Goal: Task Accomplishment & Management: Manage account settings

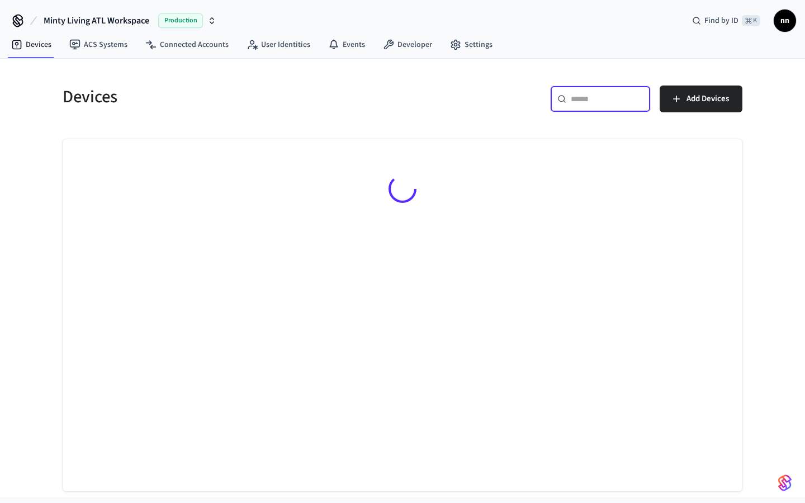
click at [581, 102] on input "text" at bounding box center [607, 98] width 73 height 11
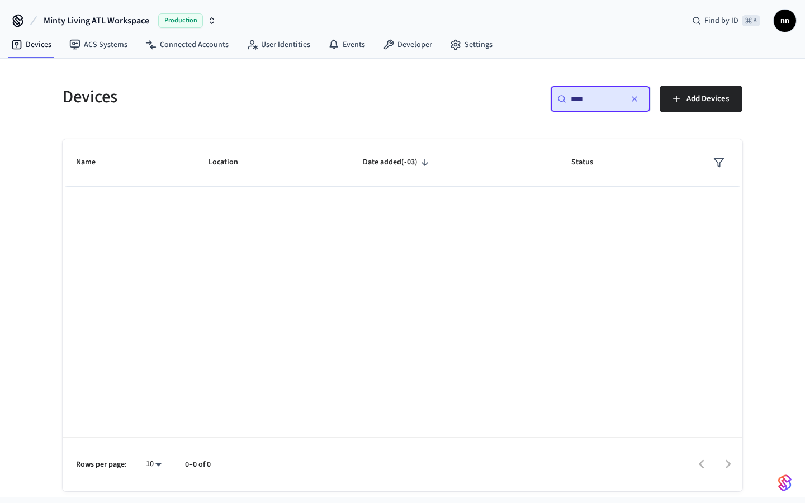
type input "****"
click at [634, 96] on icon "button" at bounding box center [634, 99] width 9 height 9
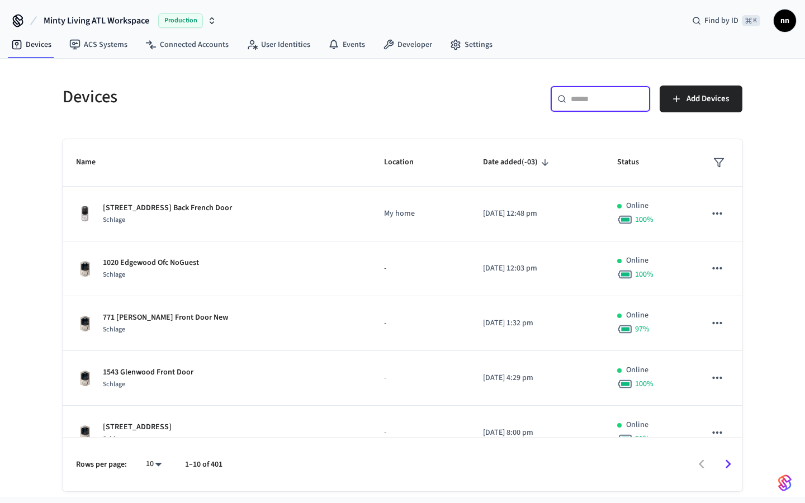
click at [612, 99] on input "text" at bounding box center [607, 98] width 73 height 11
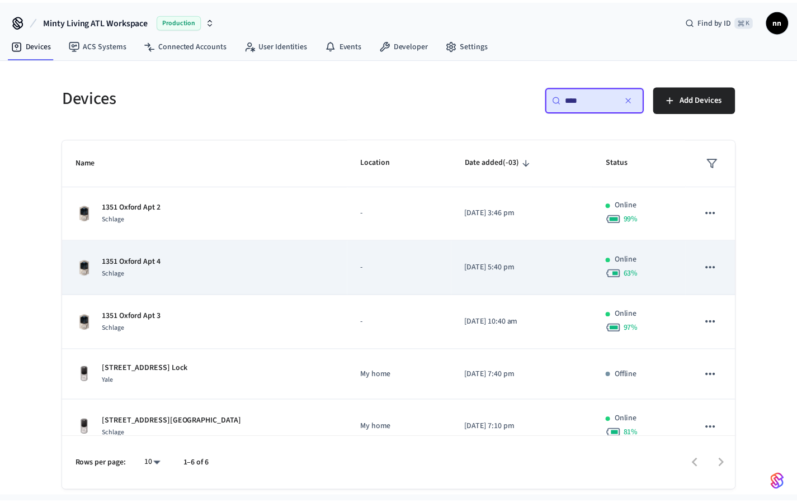
scroll to position [74, 0]
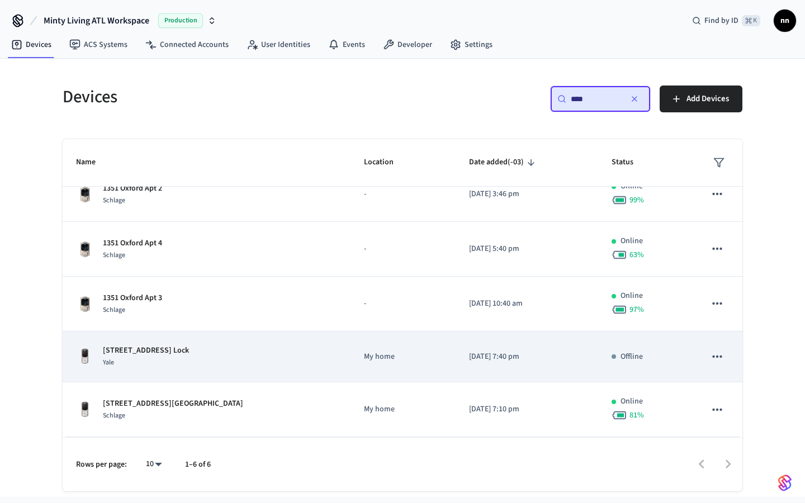
type input "****"
click at [189, 362] on div "Yale" at bounding box center [146, 363] width 86 height 12
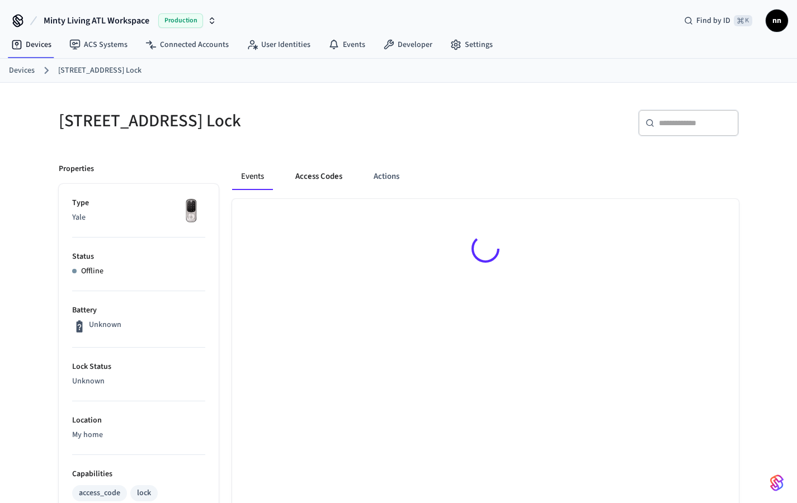
click at [327, 169] on button "Access Codes" at bounding box center [318, 176] width 65 height 27
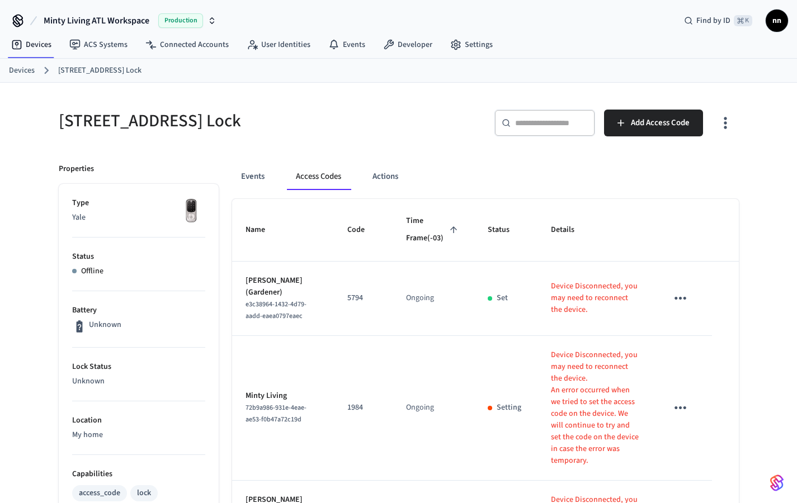
click at [23, 70] on link "Devices" at bounding box center [22, 71] width 26 height 12
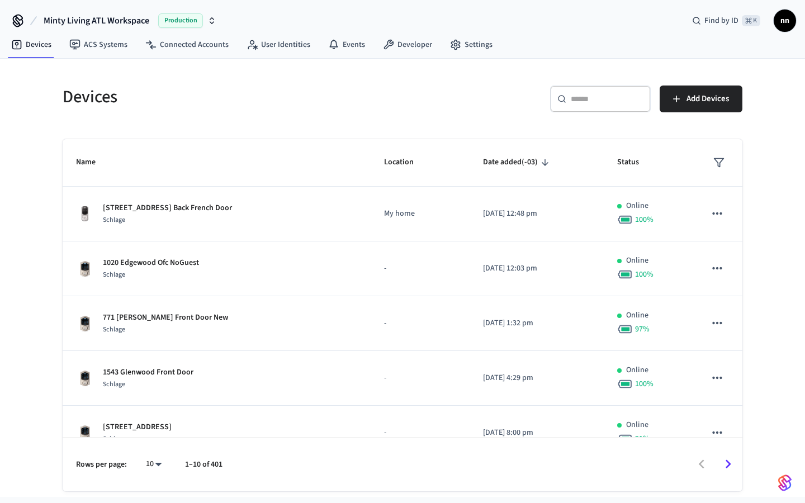
click at [581, 96] on input "text" at bounding box center [607, 98] width 73 height 11
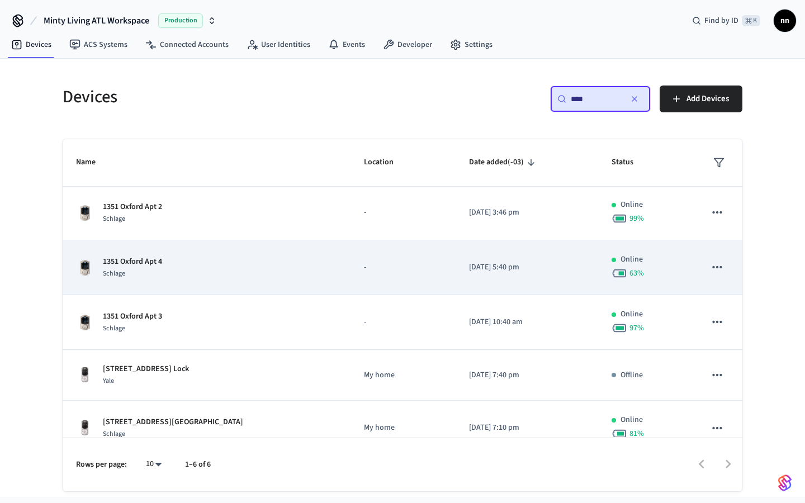
scroll to position [74, 0]
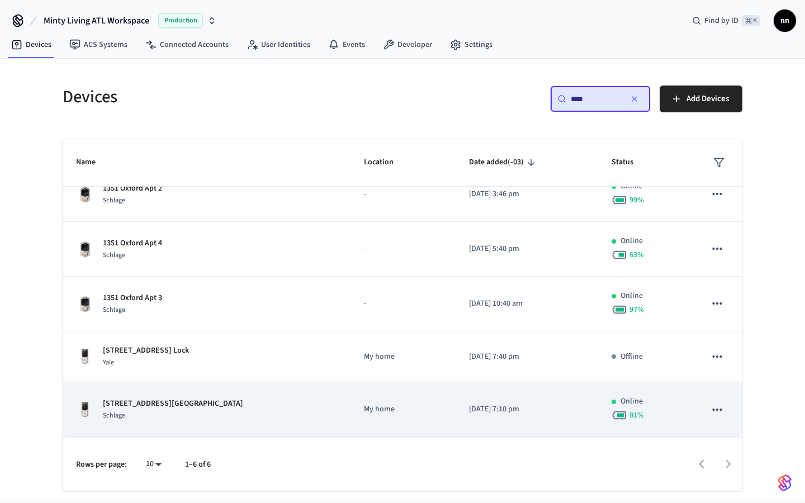
type input "****"
click at [191, 411] on div "Schlage" at bounding box center [173, 416] width 140 height 12
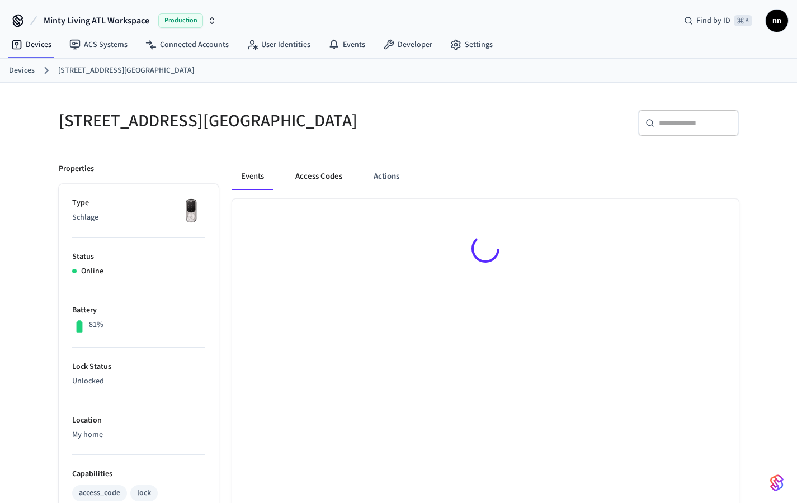
click at [323, 172] on button "Access Codes" at bounding box center [318, 176] width 65 height 27
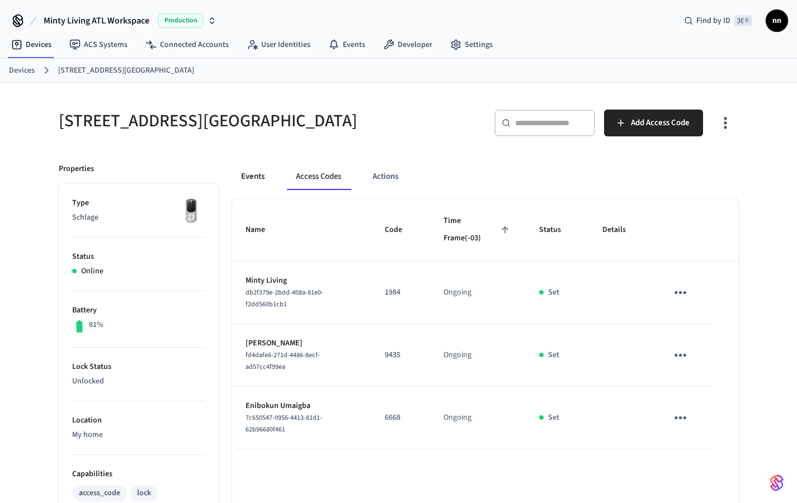
click at [254, 181] on button "Events" at bounding box center [252, 176] width 41 height 27
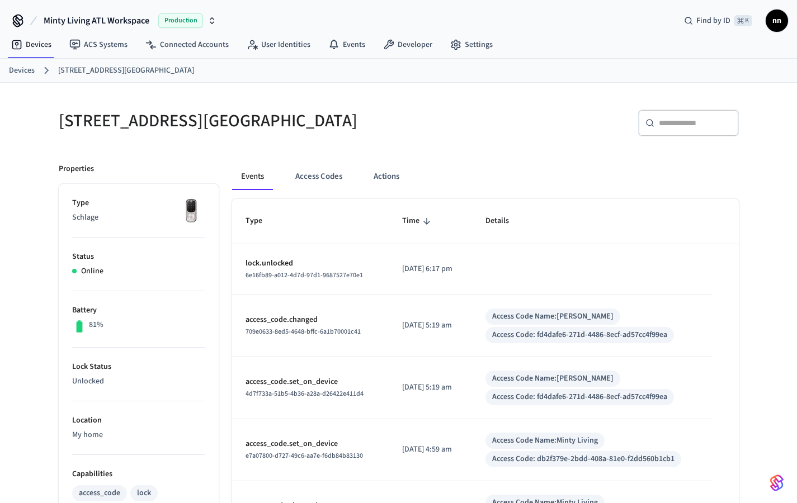
click at [32, 69] on link "Devices" at bounding box center [22, 71] width 26 height 12
